Goal: Task Accomplishment & Management: Manage account settings

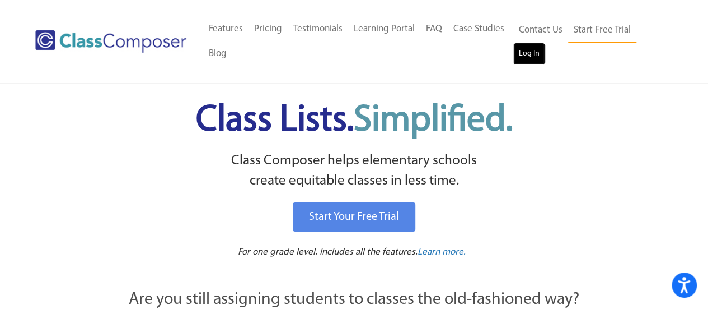
click at [519, 50] on link "Log In" at bounding box center [530, 54] width 32 height 22
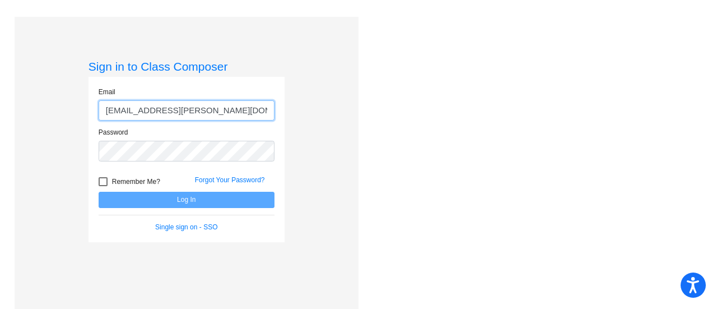
type input "[EMAIL_ADDRESS][PERSON_NAME][DOMAIN_NAME]"
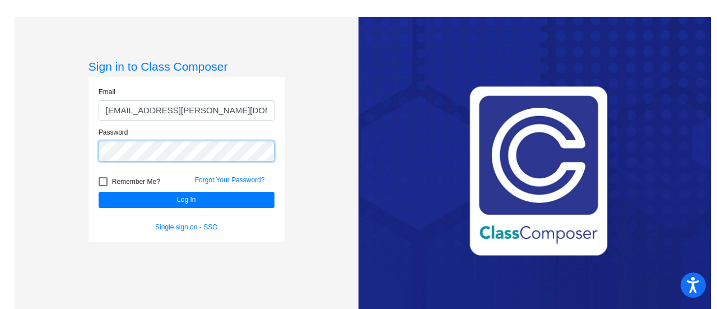
click at [99, 192] on button "Log In" at bounding box center [187, 200] width 176 height 16
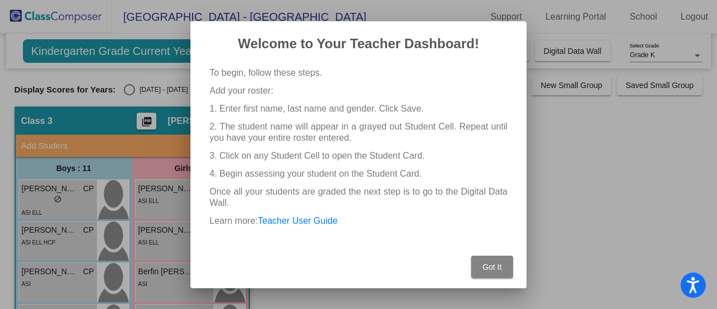
click at [502, 262] on button "Got It" at bounding box center [492, 266] width 42 height 22
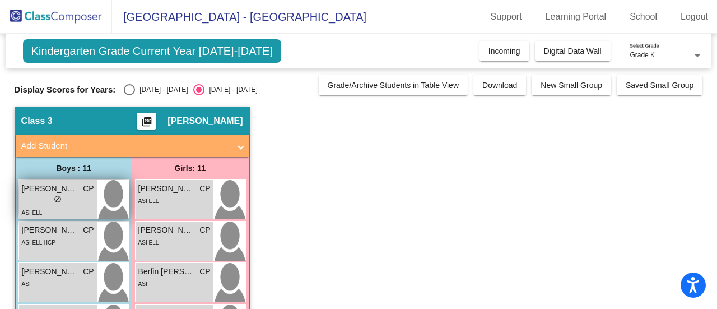
click at [40, 193] on span "[PERSON_NAME] [PERSON_NAME]" at bounding box center [50, 189] width 56 height 12
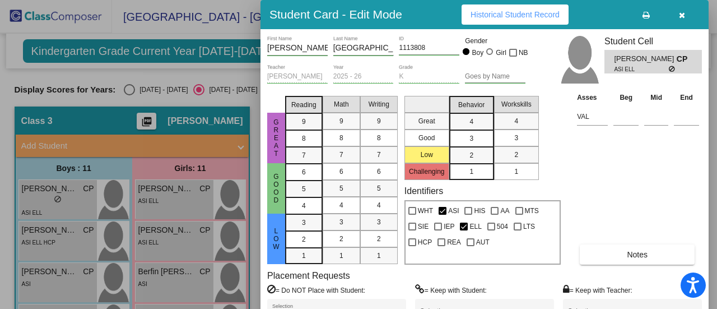
click at [679, 12] on icon "button" at bounding box center [682, 15] width 6 height 8
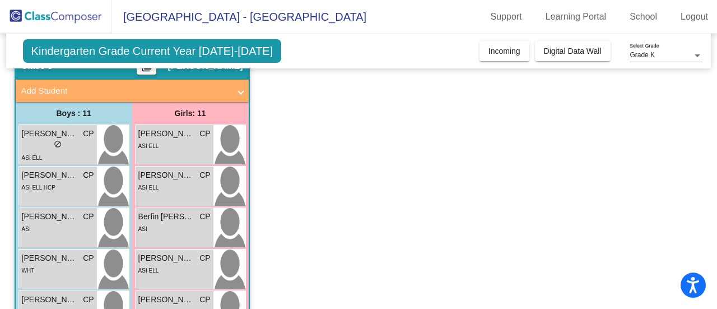
scroll to position [34, 0]
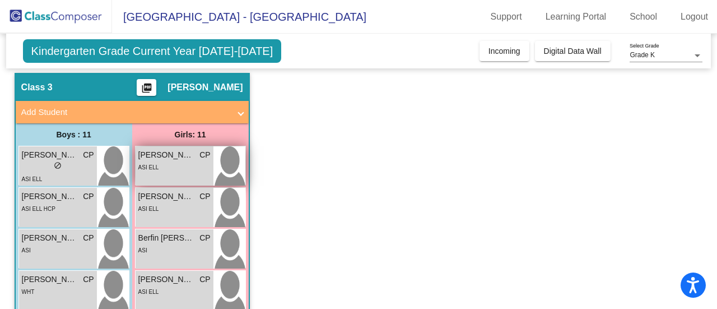
click at [175, 171] on div "ASI ELL" at bounding box center [174, 167] width 72 height 12
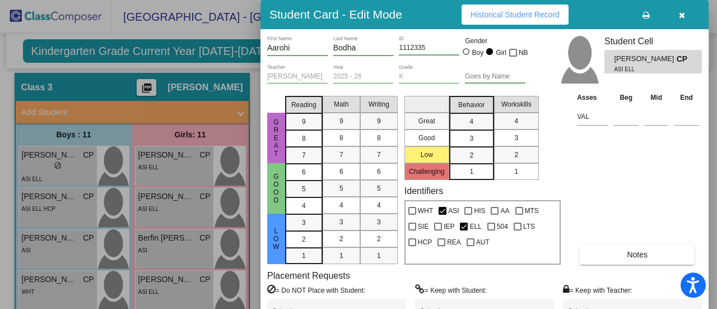
click at [683, 13] on icon "button" at bounding box center [682, 15] width 6 height 8
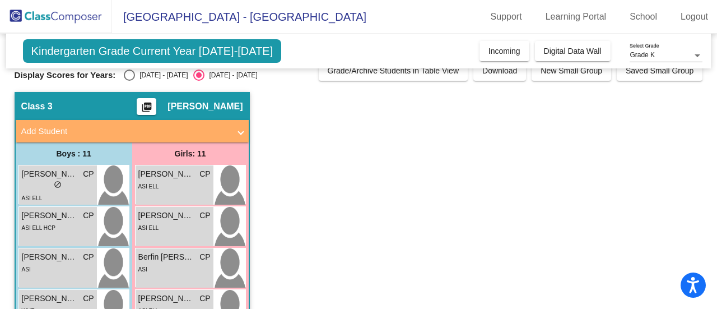
scroll to position [0, 0]
